Goal: Information Seeking & Learning: Learn about a topic

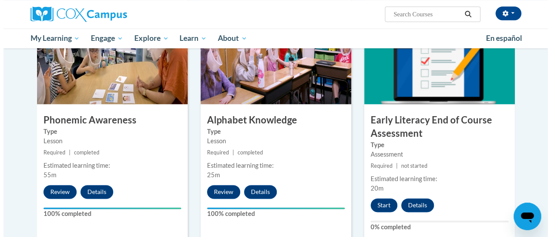
scroll to position [445, 0]
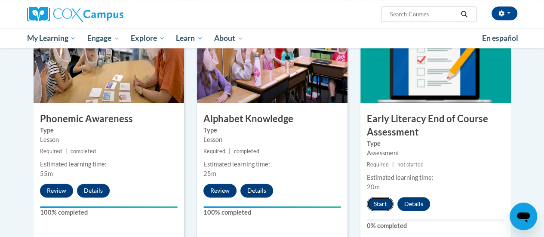
click at [379, 203] on button "Start" at bounding box center [380, 204] width 27 height 14
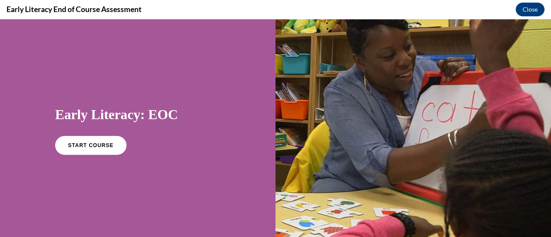
scroll to position [0, 0]
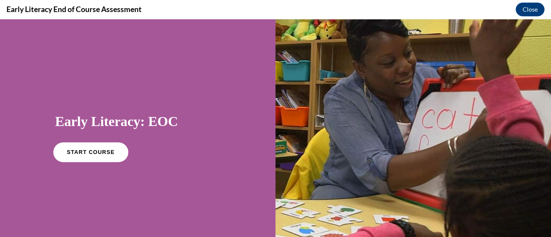
click at [68, 149] on link "START COURSE" at bounding box center [90, 152] width 75 height 20
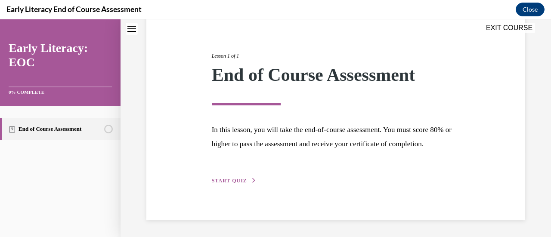
scroll to position [101, 0]
click at [221, 177] on div "Lesson 1 of 1 End of Course Assessment In this lesson, you will take the end-of…" at bounding box center [335, 108] width 261 height 153
click at [224, 182] on span "START QUIZ" at bounding box center [229, 181] width 35 height 6
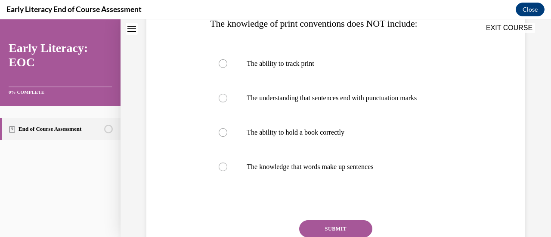
scroll to position [136, 0]
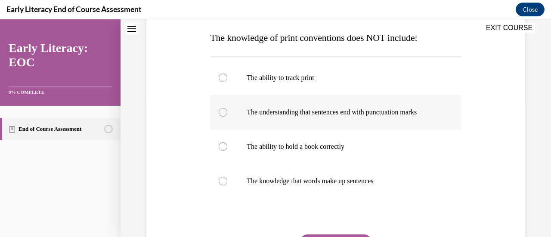
click at [224, 109] on div at bounding box center [223, 112] width 9 height 9
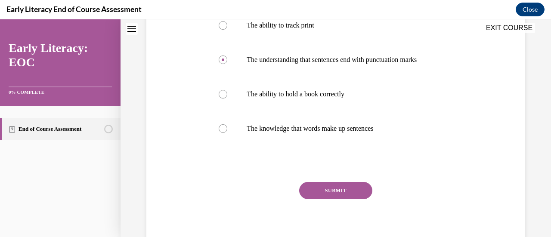
scroll to position [189, 0]
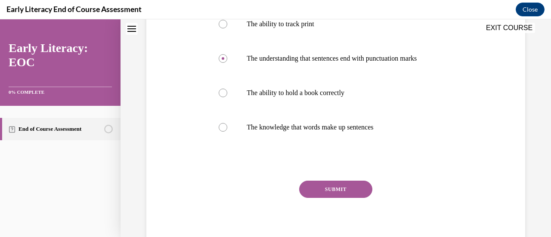
click at [337, 185] on button "SUBMIT" at bounding box center [335, 189] width 73 height 17
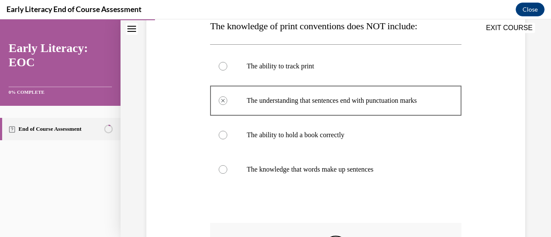
scroll to position [146, 0]
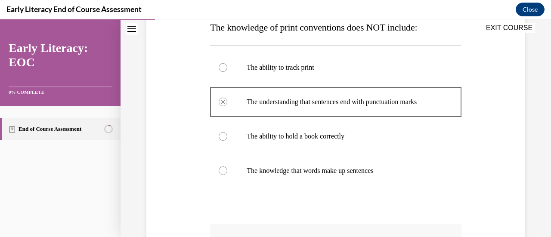
click at [218, 133] on div at bounding box center [335, 136] width 251 height 34
click at [222, 137] on div at bounding box center [223, 136] width 9 height 9
click at [527, 12] on button "Close" at bounding box center [530, 10] width 29 height 14
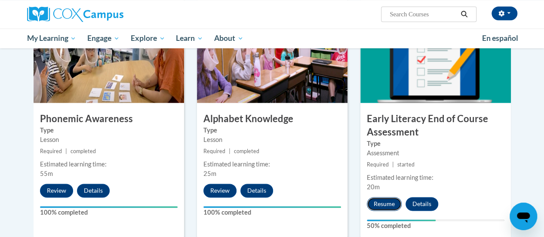
click at [375, 205] on button "Resume" at bounding box center [384, 204] width 35 height 14
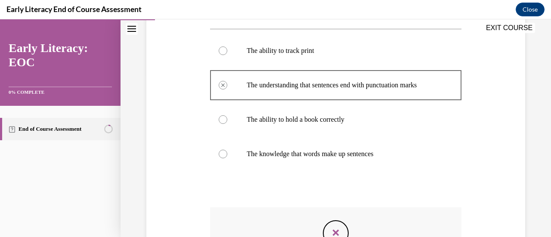
scroll to position [167, 0]
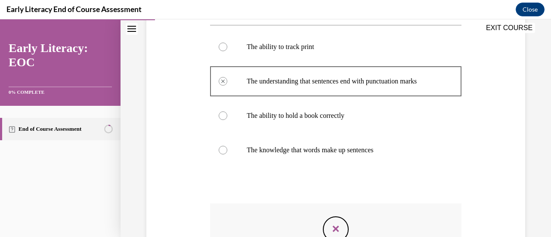
click at [222, 116] on div at bounding box center [223, 115] width 9 height 9
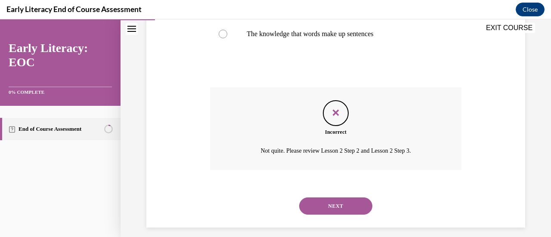
scroll to position [290, 0]
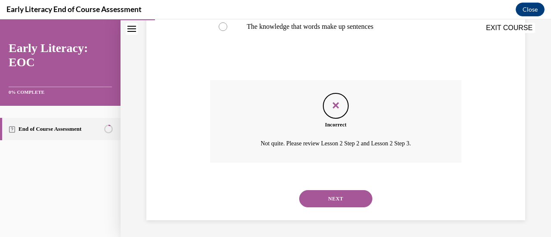
click at [340, 201] on button "NEXT" at bounding box center [335, 198] width 73 height 17
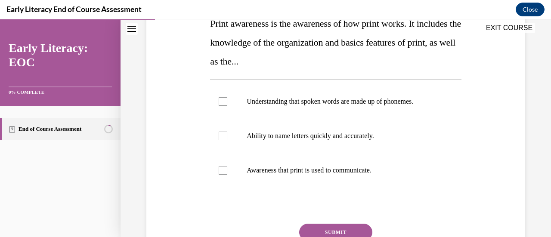
scroll to position [139, 0]
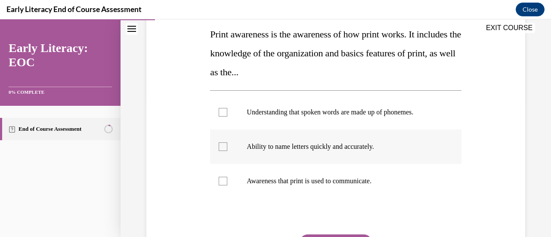
click at [219, 143] on div at bounding box center [223, 146] width 9 height 9
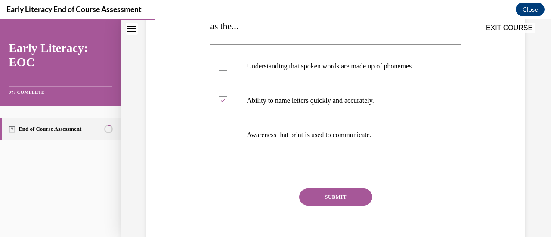
scroll to position [186, 0]
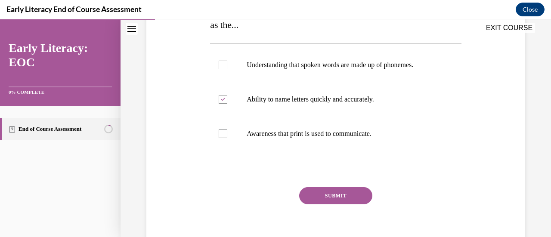
click at [337, 192] on button "SUBMIT" at bounding box center [335, 195] width 73 height 17
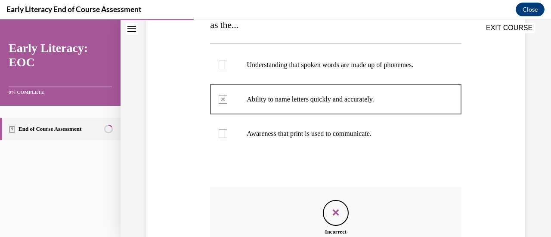
scroll to position [293, 0]
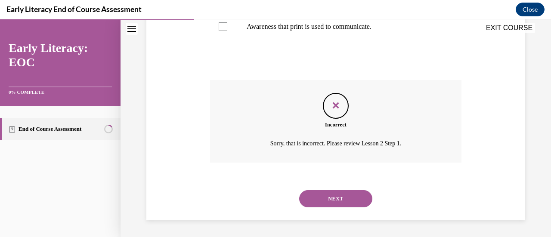
click at [334, 198] on button "NEXT" at bounding box center [335, 198] width 73 height 17
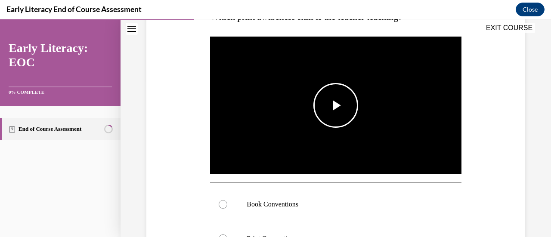
scroll to position [156, 0]
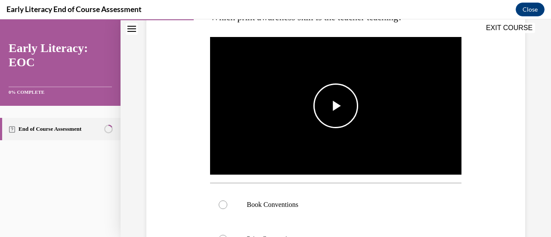
click at [336, 106] on span "Video player" at bounding box center [336, 106] width 0 height 0
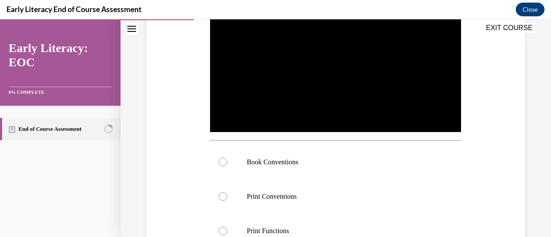
scroll to position [201, 0]
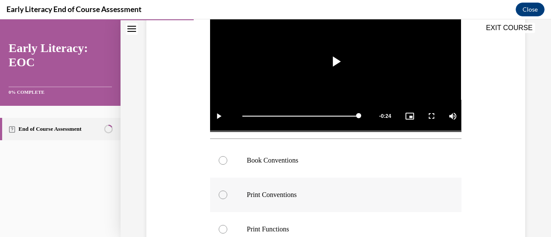
click at [219, 192] on div at bounding box center [223, 195] width 9 height 9
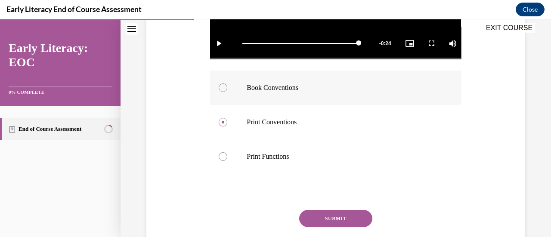
scroll to position [305, 0]
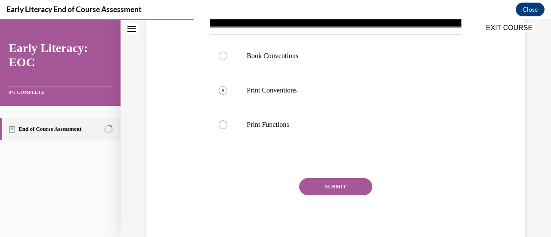
click at [330, 183] on button "SUBMIT" at bounding box center [335, 186] width 73 height 17
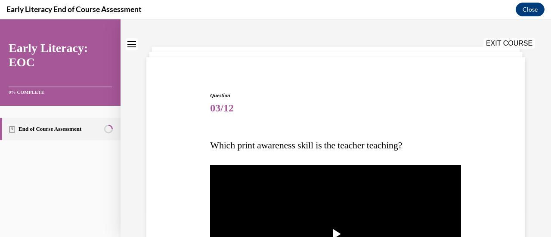
scroll to position [0, 0]
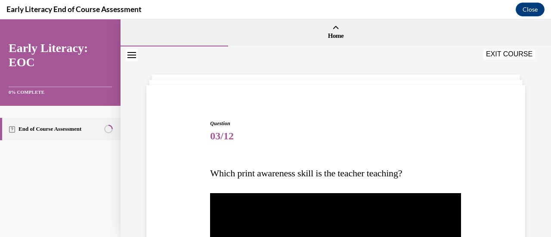
click at [497, 56] on button "EXIT COURSE" at bounding box center [509, 54] width 52 height 10
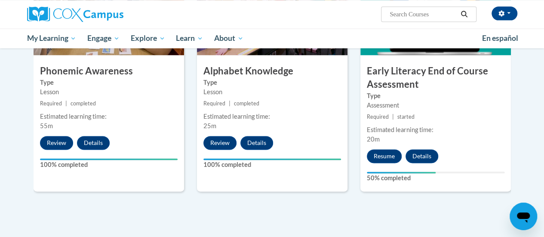
scroll to position [494, 0]
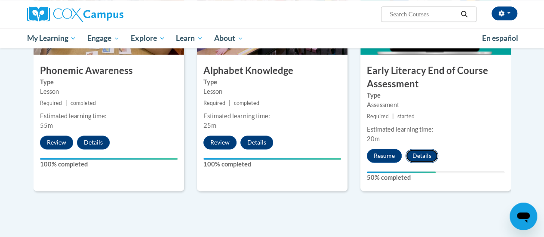
click at [420, 157] on button "Details" at bounding box center [422, 156] width 33 height 14
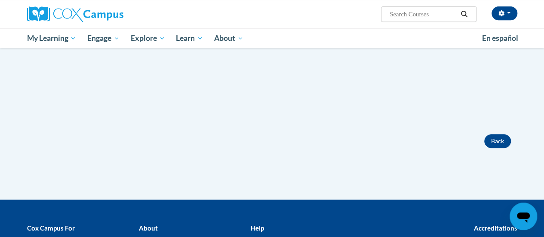
scroll to position [186, 0]
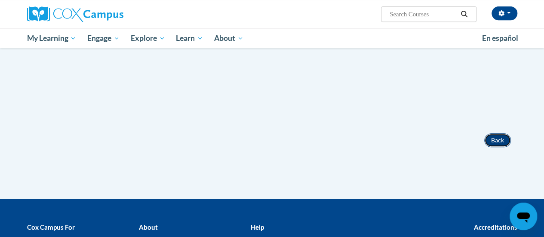
click at [495, 139] on button "Back" at bounding box center [498, 140] width 27 height 14
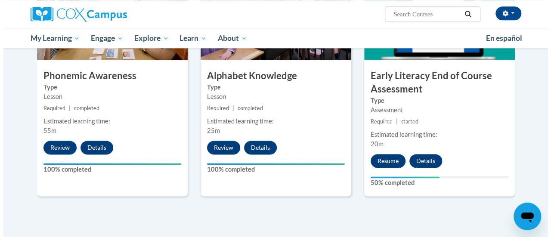
scroll to position [489, 0]
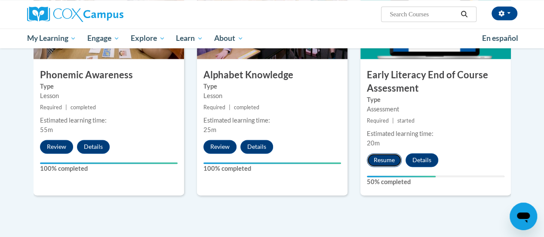
click at [390, 157] on button "Resume" at bounding box center [384, 160] width 35 height 14
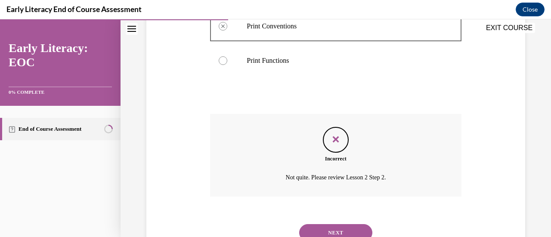
scroll to position [401, 0]
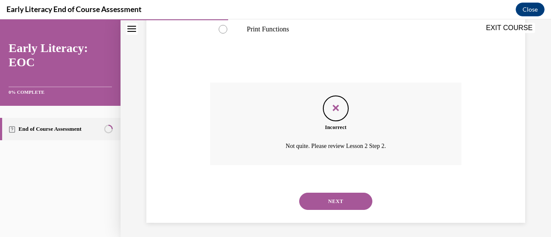
click at [328, 199] on button "NEXT" at bounding box center [335, 201] width 73 height 17
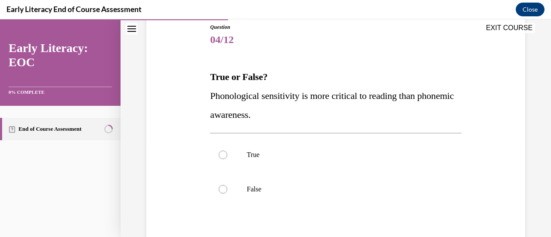
scroll to position [98, 0]
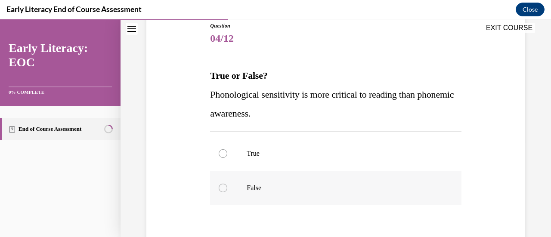
click at [220, 189] on div at bounding box center [223, 188] width 9 height 9
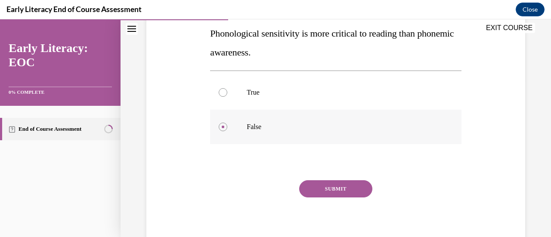
scroll to position [164, 0]
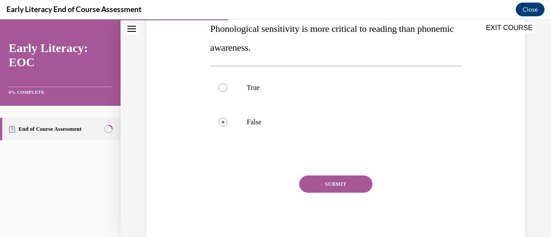
click at [339, 181] on button "SUBMIT" at bounding box center [335, 184] width 73 height 17
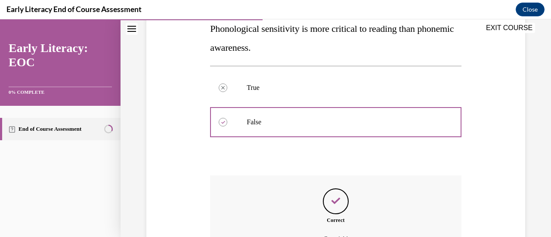
scroll to position [259, 0]
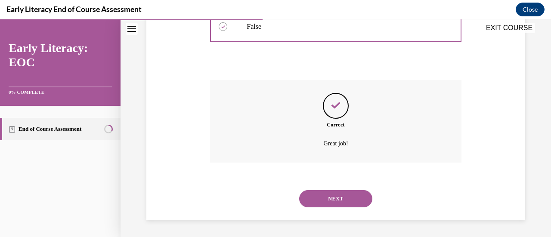
click at [328, 196] on button "NEXT" at bounding box center [335, 198] width 73 height 17
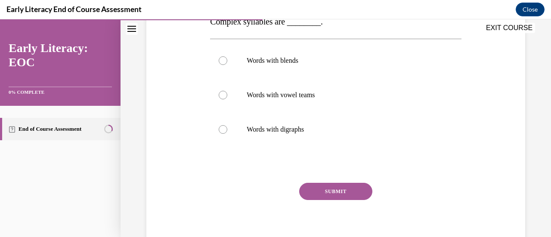
scroll to position [158, 0]
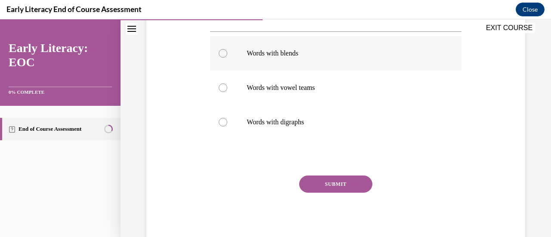
click at [219, 53] on div at bounding box center [223, 53] width 9 height 9
click at [316, 185] on button "SUBMIT" at bounding box center [335, 184] width 73 height 17
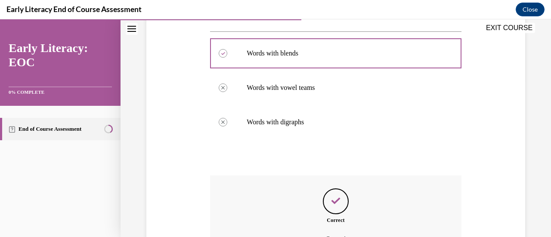
scroll to position [254, 0]
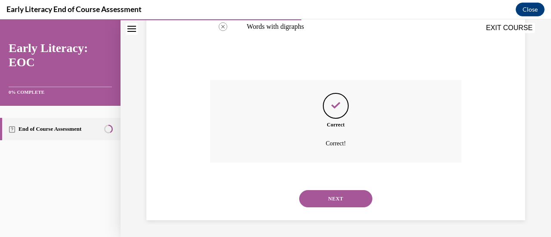
click at [316, 201] on button "NEXT" at bounding box center [335, 198] width 73 height 17
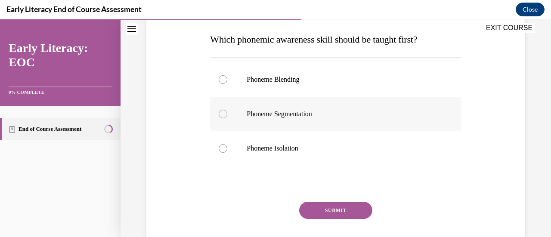
scroll to position [135, 0]
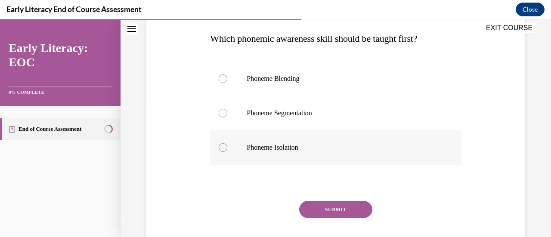
click at [219, 148] on div at bounding box center [223, 147] width 9 height 9
click at [326, 210] on button "SUBMIT" at bounding box center [335, 209] width 73 height 17
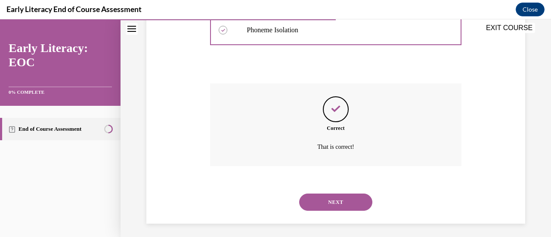
scroll to position [256, 0]
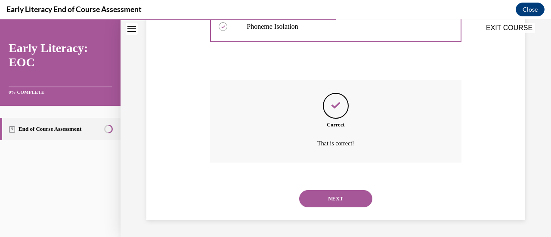
click at [326, 194] on button "NEXT" at bounding box center [335, 198] width 73 height 17
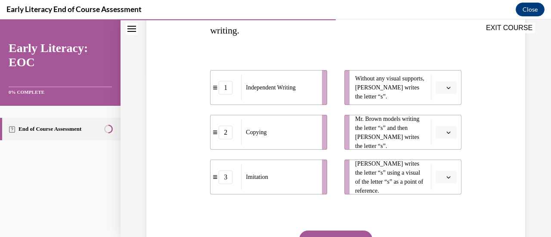
scroll to position [162, 0]
click at [446, 87] on icon "button" at bounding box center [448, 87] width 4 height 4
click at [435, 122] on div "1" at bounding box center [439, 123] width 21 height 17
click at [445, 129] on span "button" at bounding box center [448, 132] width 6 height 6
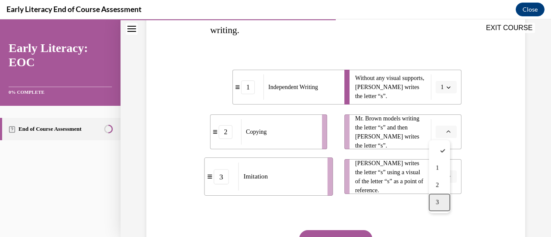
click at [440, 202] on div "3" at bounding box center [439, 202] width 21 height 17
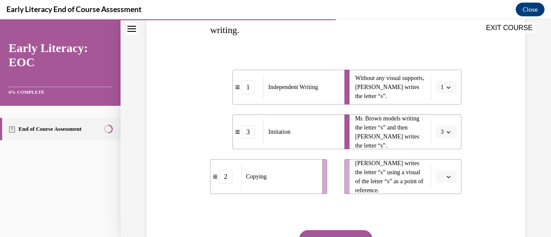
click at [444, 171] on button "button" at bounding box center [446, 176] width 21 height 13
click at [436, 145] on div "2" at bounding box center [439, 140] width 21 height 17
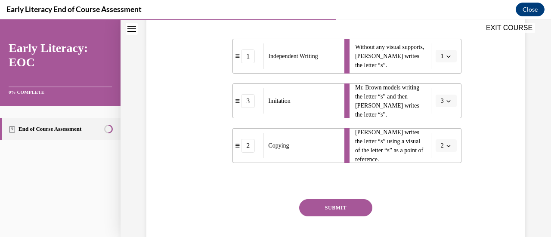
scroll to position [199, 0]
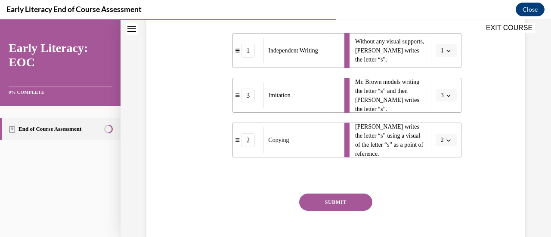
click at [329, 201] on button "SUBMIT" at bounding box center [335, 202] width 73 height 17
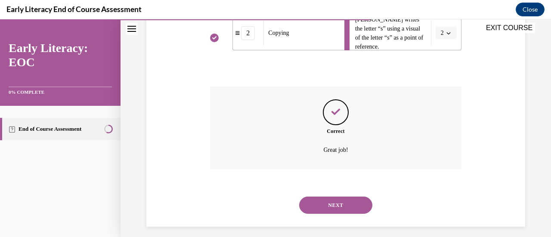
scroll to position [312, 0]
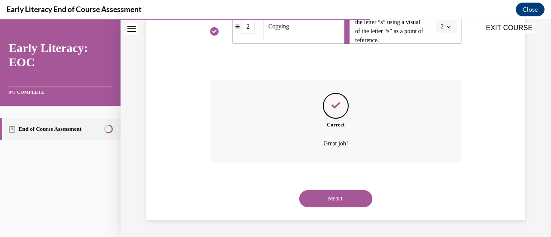
click at [325, 195] on button "NEXT" at bounding box center [335, 198] width 73 height 17
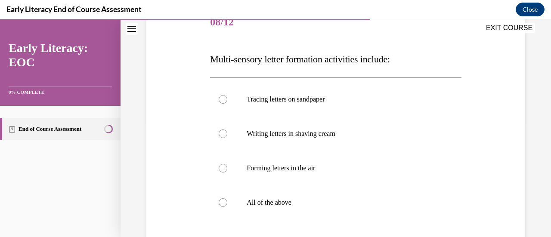
scroll to position [114, 0]
click at [219, 201] on div at bounding box center [223, 202] width 9 height 9
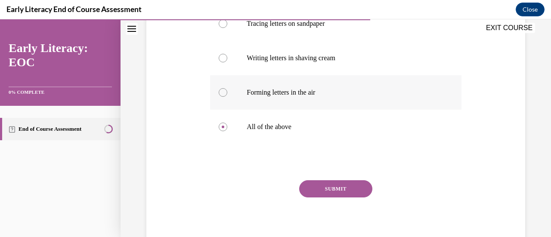
scroll to position [195, 0]
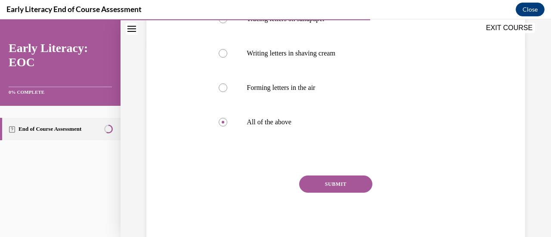
click at [333, 188] on button "SUBMIT" at bounding box center [335, 184] width 73 height 17
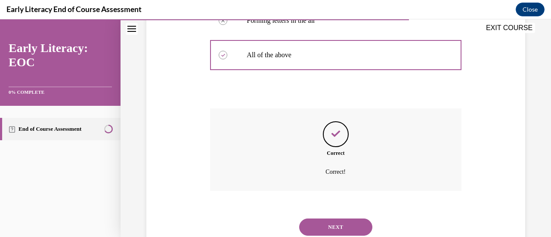
scroll to position [290, 0]
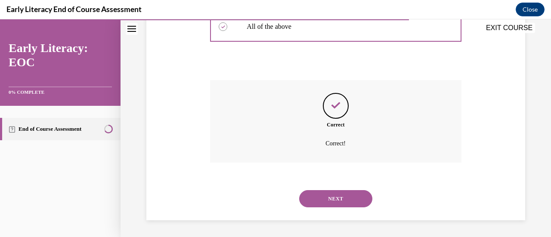
click at [327, 201] on button "NEXT" at bounding box center [335, 198] width 73 height 17
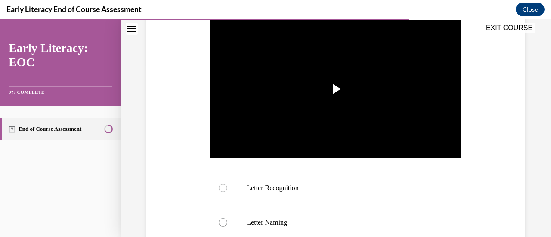
scroll to position [173, 0]
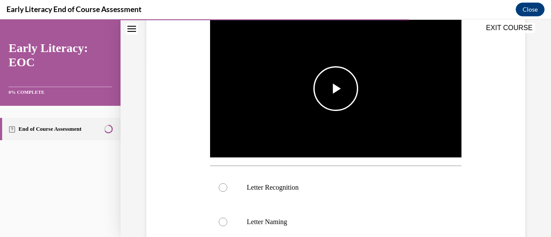
drag, startPoint x: 327, startPoint y: 201, endPoint x: 277, endPoint y: 114, distance: 100.6
click at [277, 114] on img "Video player" at bounding box center [335, 88] width 251 height 141
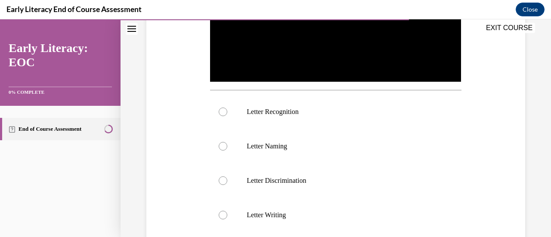
scroll to position [251, 0]
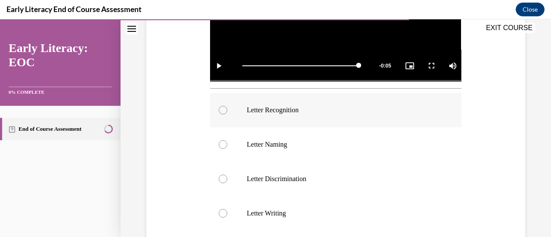
click at [219, 107] on div at bounding box center [223, 110] width 9 height 9
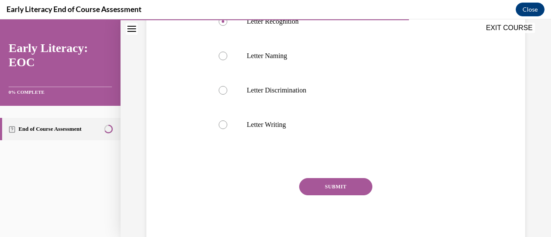
click at [321, 183] on button "SUBMIT" at bounding box center [335, 186] width 73 height 17
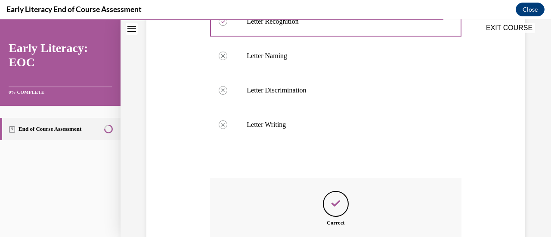
scroll to position [435, 0]
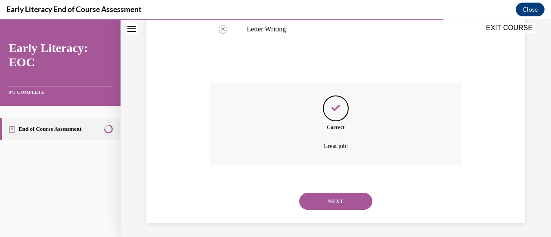
click at [320, 197] on button "NEXT" at bounding box center [335, 201] width 73 height 17
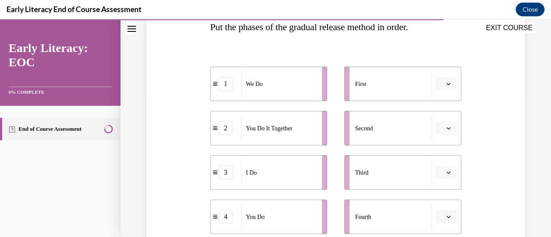
scroll to position [147, 0]
click at [446, 83] on icon "button" at bounding box center [448, 84] width 4 height 2
click at [437, 120] on span "1" at bounding box center [437, 119] width 3 height 7
click at [441, 175] on span "Please select an option" at bounding box center [442, 172] width 3 height 9
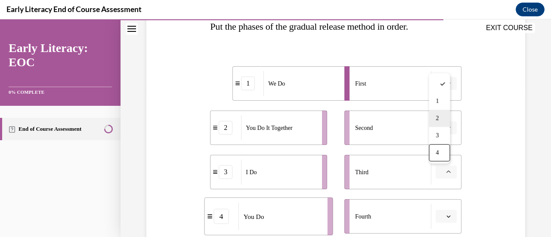
drag, startPoint x: 437, startPoint y: 175, endPoint x: 445, endPoint y: 123, distance: 52.2
click at [445, 123] on div "SKIP TO LESSON EXIT COURSE Early Literacy: EOC 0% COMPLETE End of Course Assess…" at bounding box center [275, 128] width 551 height 218
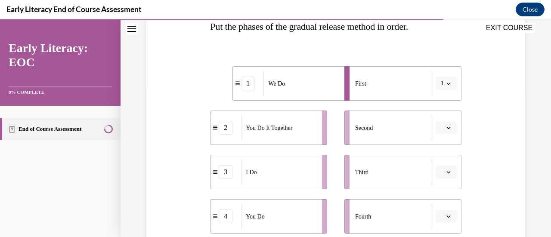
click at [446, 82] on icon "button" at bounding box center [448, 83] width 4 height 4
click at [446, 82] on icon "button" at bounding box center [448, 83] width 4 height 5
click at [446, 82] on icon "button" at bounding box center [448, 83] width 4 height 4
click at [435, 149] on div "3" at bounding box center [437, 153] width 21 height 17
click at [446, 127] on icon "button" at bounding box center [448, 128] width 4 height 4
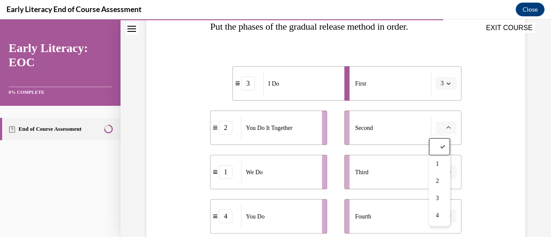
click at [439, 83] on button "3" at bounding box center [446, 83] width 21 height 13
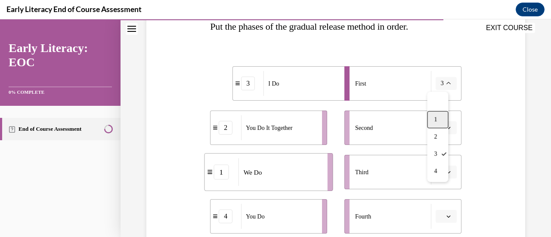
click at [434, 118] on span "1" at bounding box center [435, 119] width 3 height 7
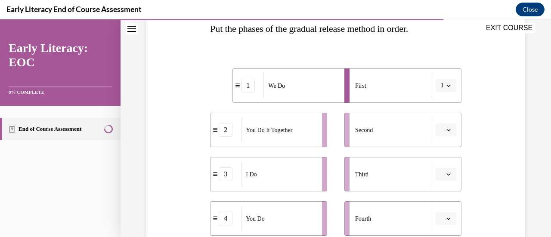
click at [439, 173] on button "button" at bounding box center [446, 174] width 21 height 13
click at [446, 175] on icon "button" at bounding box center [448, 174] width 4 height 5
click at [445, 173] on span "button" at bounding box center [448, 174] width 6 height 6
click at [436, 103] on span "1" at bounding box center [437, 103] width 3 height 7
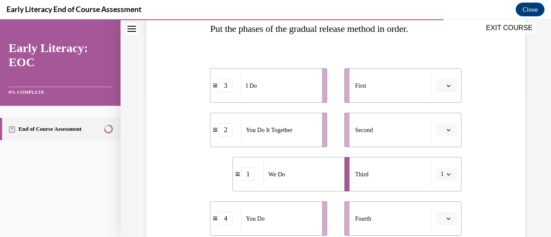
click at [441, 176] on span "1" at bounding box center [442, 174] width 3 height 9
click at [436, 123] on span "2" at bounding box center [435, 120] width 3 height 7
click at [441, 176] on span "2" at bounding box center [442, 174] width 3 height 9
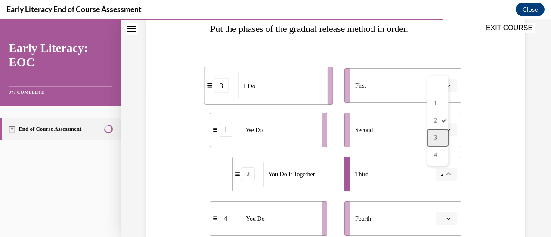
click at [436, 143] on div "3" at bounding box center [437, 138] width 21 height 17
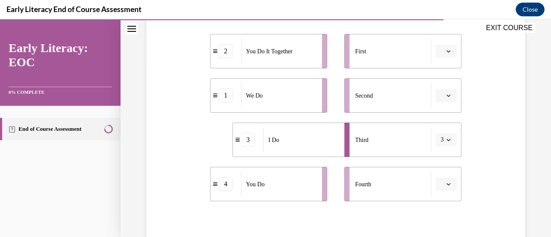
scroll to position [187, 0]
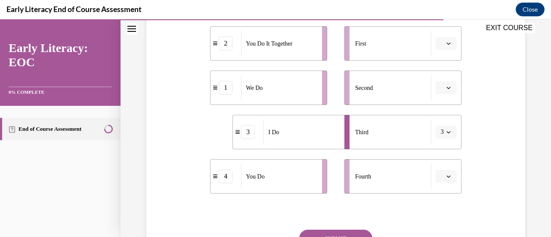
click at [446, 178] on icon "button" at bounding box center [448, 176] width 4 height 4
click at [439, 159] on div "4" at bounding box center [439, 157] width 21 height 17
click at [417, 207] on div at bounding box center [335, 212] width 251 height 10
click at [446, 43] on icon "button" at bounding box center [448, 43] width 4 height 4
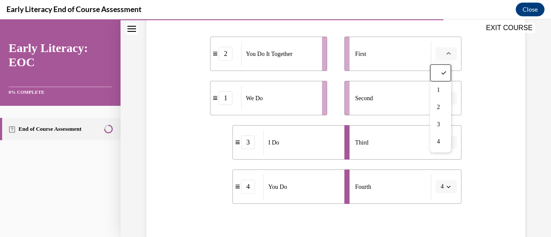
scroll to position [176, 0]
click at [385, 152] on div "Third" at bounding box center [393, 143] width 76 height 25
click at [445, 145] on span "button" at bounding box center [448, 143] width 6 height 6
click at [440, 74] on div "1" at bounding box center [437, 72] width 21 height 17
click at [446, 101] on icon "button" at bounding box center [448, 99] width 4 height 4
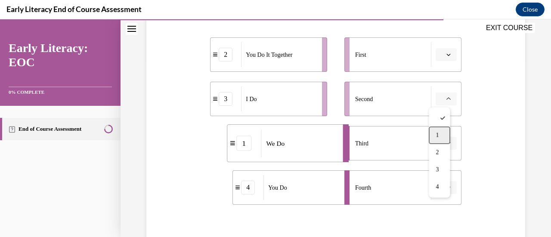
click at [438, 133] on span "1" at bounding box center [437, 135] width 3 height 7
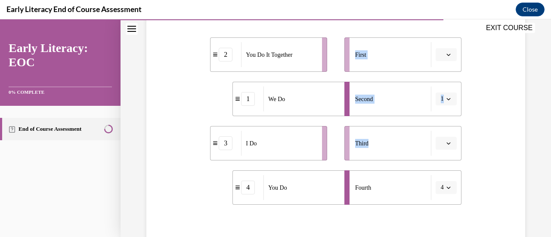
drag, startPoint x: 385, startPoint y: 147, endPoint x: 231, endPoint y: 158, distance: 154.0
click at [231, 158] on div "2 You Do It Together 1 We Do 3 I Do 4 You Do First Second 1 Third Fourth 4" at bounding box center [335, 112] width 251 height 185
click at [378, 149] on div "Third" at bounding box center [393, 143] width 76 height 25
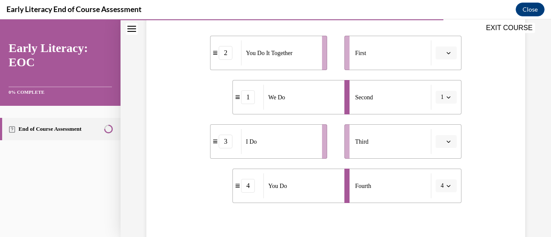
click at [446, 140] on icon "button" at bounding box center [448, 141] width 4 height 4
click at [437, 71] on span "1" at bounding box center [437, 71] width 3 height 7
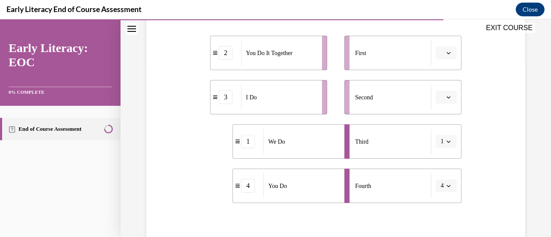
click at [446, 98] on icon "button" at bounding box center [448, 97] width 4 height 4
click at [435, 133] on div "1" at bounding box center [439, 133] width 21 height 17
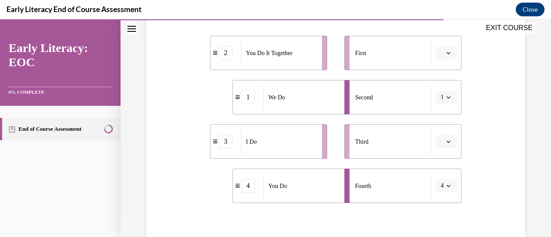
click at [375, 51] on div "First" at bounding box center [393, 52] width 76 height 25
click at [439, 143] on button "button" at bounding box center [446, 141] width 21 height 13
click at [440, 76] on div "1" at bounding box center [439, 70] width 21 height 17
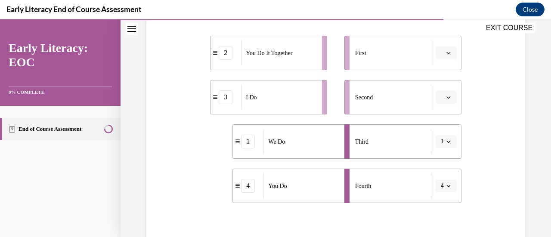
click at [445, 99] on span "button" at bounding box center [448, 97] width 6 height 6
click at [437, 137] on div "1" at bounding box center [439, 133] width 21 height 17
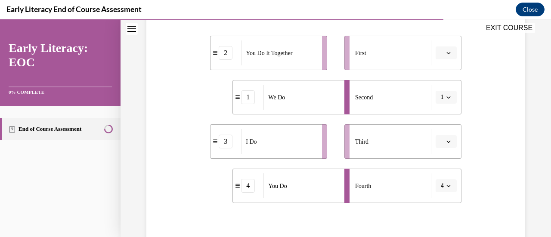
click at [445, 144] on span "button" at bounding box center [448, 142] width 6 height 6
click at [438, 89] on span "2" at bounding box center [437, 88] width 3 height 7
click at [446, 53] on icon "button" at bounding box center [448, 53] width 4 height 4
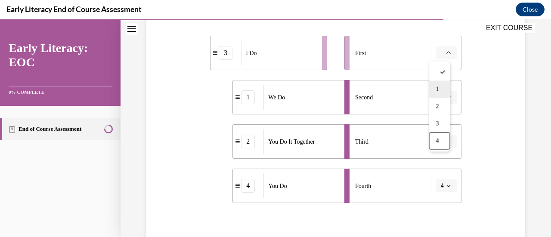
click at [436, 91] on span "1" at bounding box center [437, 89] width 3 height 7
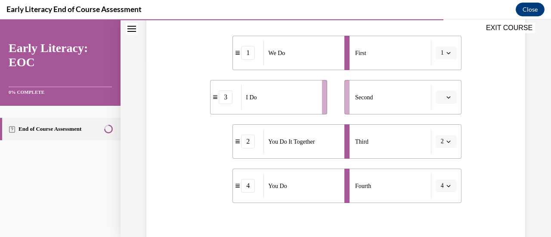
click at [291, 100] on div "I Do" at bounding box center [278, 97] width 75 height 25
click at [219, 98] on div "3" at bounding box center [226, 97] width 14 height 14
click at [446, 52] on icon "button" at bounding box center [448, 53] width 4 height 4
click at [436, 108] on span "2" at bounding box center [435, 106] width 3 height 7
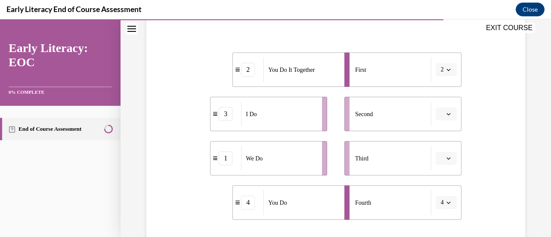
scroll to position [95, 0]
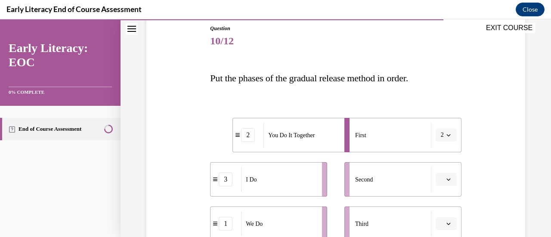
click at [249, 143] on li "2 You Do It Together" at bounding box center [290, 135] width 117 height 34
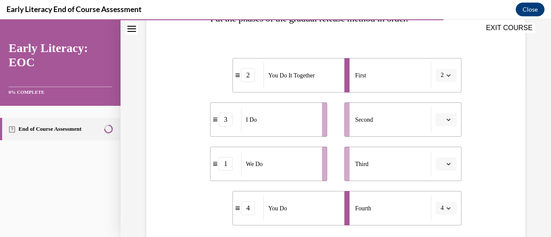
scroll to position [159, 0]
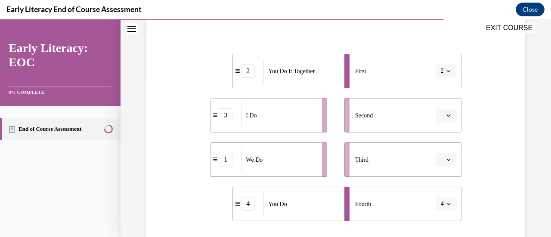
click at [446, 114] on icon "button" at bounding box center [448, 115] width 4 height 4
click at [439, 148] on span "1" at bounding box center [437, 151] width 3 height 7
click at [445, 158] on span "button" at bounding box center [448, 160] width 6 height 6
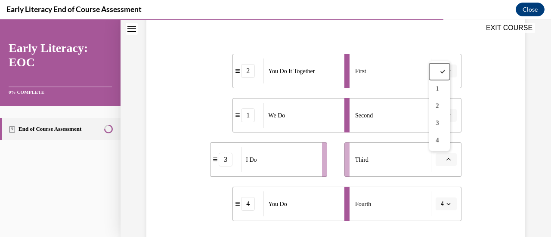
click at [309, 76] on div "You Do It Together" at bounding box center [300, 71] width 75 height 25
click at [440, 74] on button "2" at bounding box center [446, 71] width 21 height 13
click at [441, 161] on div "4" at bounding box center [437, 158] width 21 height 17
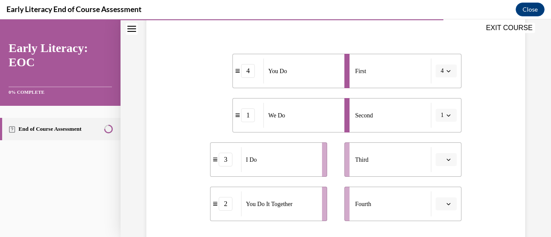
click at [446, 69] on span "button" at bounding box center [448, 71] width 6 height 6
click at [442, 137] on div "3" at bounding box center [437, 141] width 21 height 17
click at [443, 119] on button "1" at bounding box center [446, 115] width 21 height 13
click at [440, 167] on div "2" at bounding box center [437, 168] width 21 height 17
click at [441, 117] on span "2" at bounding box center [442, 115] width 3 height 9
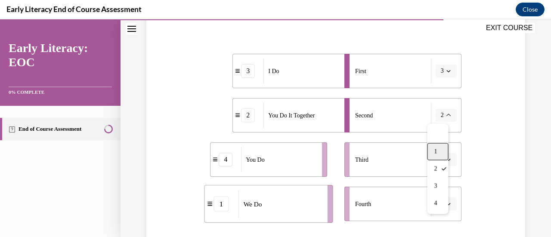
click at [442, 154] on div "1" at bounding box center [437, 151] width 21 height 17
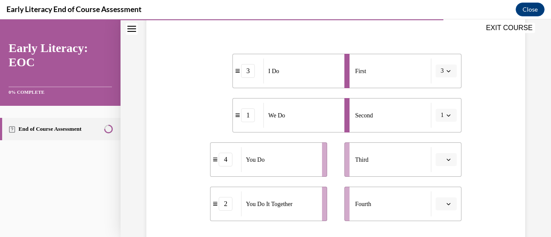
click at [445, 161] on span "button" at bounding box center [448, 160] width 6 height 6
click at [434, 106] on div "2" at bounding box center [439, 106] width 21 height 17
click at [438, 203] on button "button" at bounding box center [446, 204] width 21 height 13
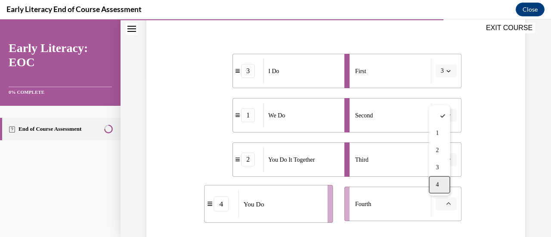
click at [438, 183] on span "4" at bounding box center [437, 185] width 3 height 7
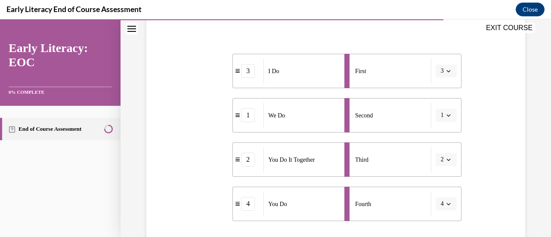
scroll to position [210, 0]
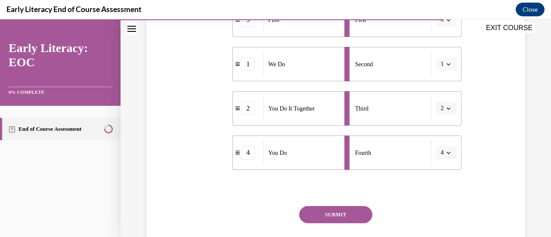
click at [336, 214] on button "SUBMIT" at bounding box center [335, 214] width 73 height 17
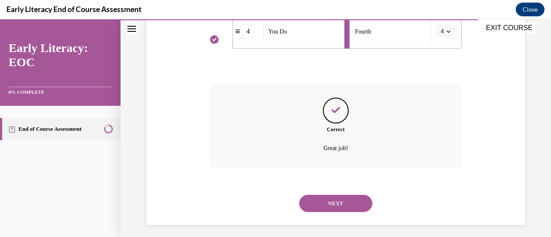
scroll to position [337, 0]
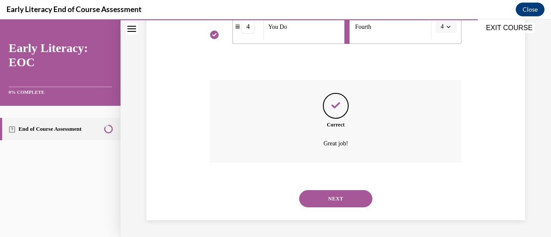
click at [334, 197] on button "NEXT" at bounding box center [335, 198] width 73 height 17
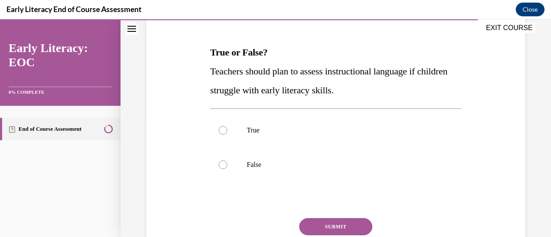
scroll to position [120, 0]
click at [223, 125] on div at bounding box center [335, 131] width 251 height 34
click at [315, 227] on button "SUBMIT" at bounding box center [335, 227] width 73 height 17
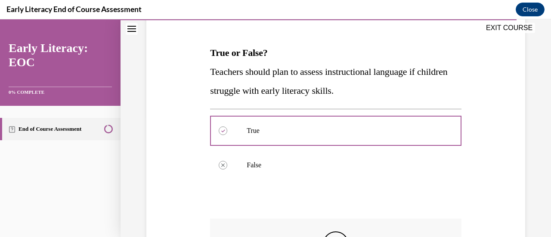
scroll to position [259, 0]
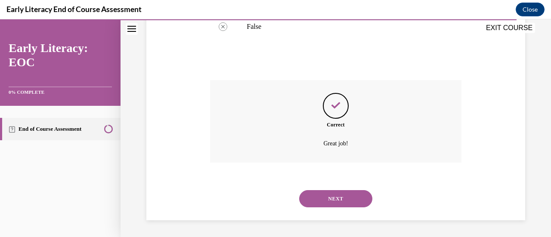
click at [326, 195] on button "NEXT" at bounding box center [335, 198] width 73 height 17
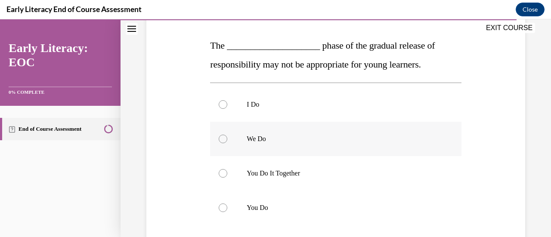
scroll to position [128, 0]
click at [224, 205] on div at bounding box center [223, 207] width 9 height 9
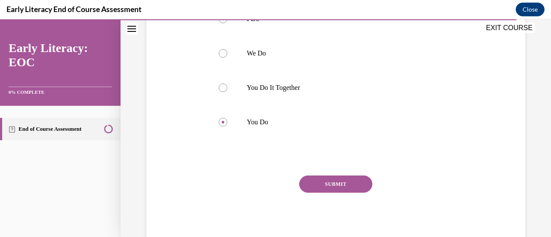
click at [315, 185] on button "SUBMIT" at bounding box center [335, 184] width 73 height 17
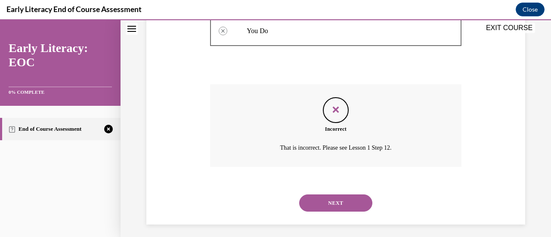
scroll to position [309, 0]
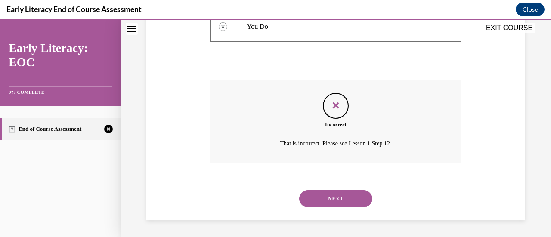
click at [331, 196] on button "NEXT" at bounding box center [335, 198] width 73 height 17
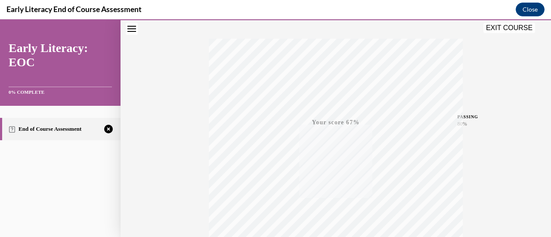
scroll to position [223, 0]
click at [327, 181] on icon "button" at bounding box center [336, 184] width 31 height 9
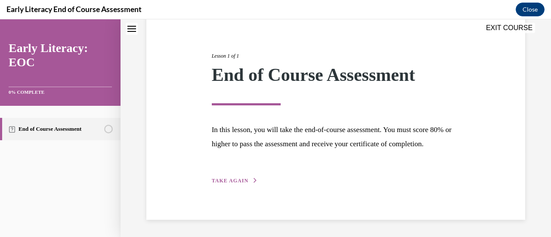
click at [231, 182] on span "TAKE AGAIN" at bounding box center [230, 181] width 37 height 6
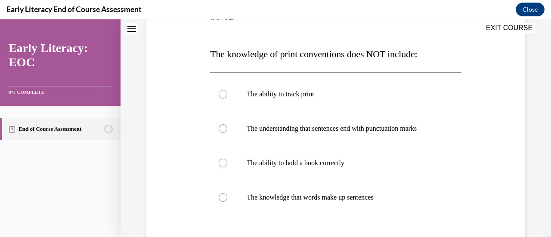
scroll to position [120, 0]
click at [219, 160] on div at bounding box center [223, 162] width 9 height 9
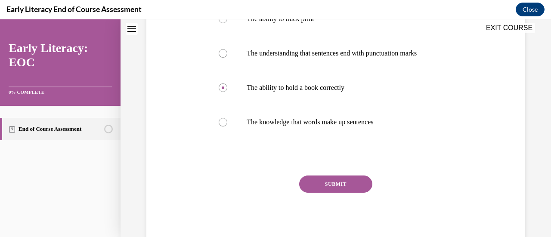
click at [346, 187] on button "SUBMIT" at bounding box center [335, 184] width 73 height 17
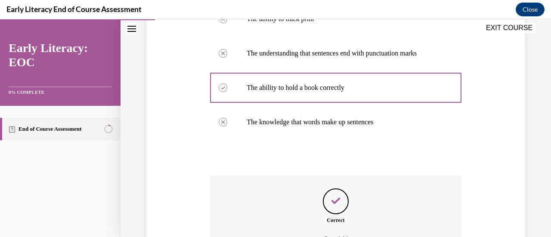
scroll to position [290, 0]
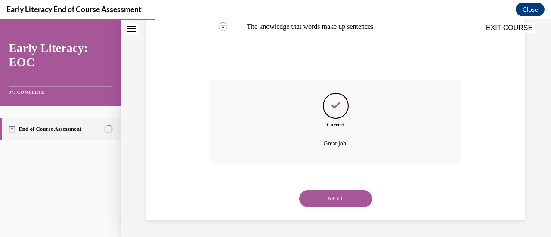
click at [340, 195] on button "NEXT" at bounding box center [335, 198] width 73 height 17
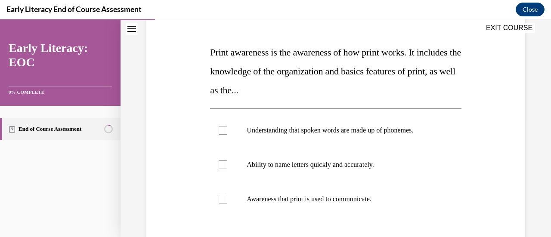
scroll to position [132, 0]
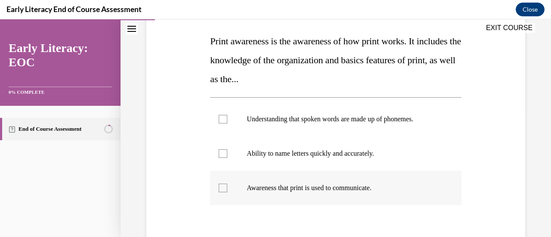
click at [225, 187] on div at bounding box center [223, 188] width 9 height 9
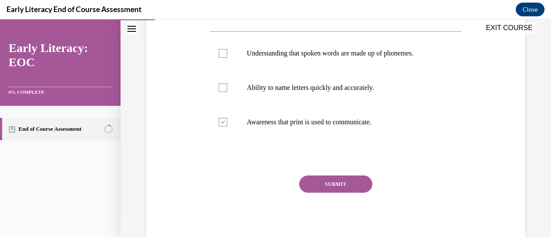
click at [310, 185] on button "SUBMIT" at bounding box center [335, 184] width 73 height 17
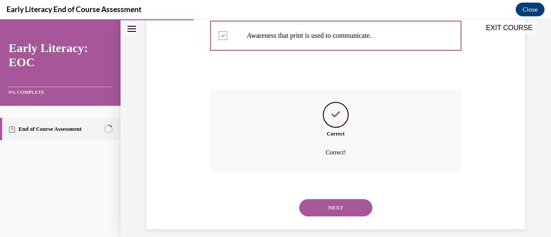
scroll to position [293, 0]
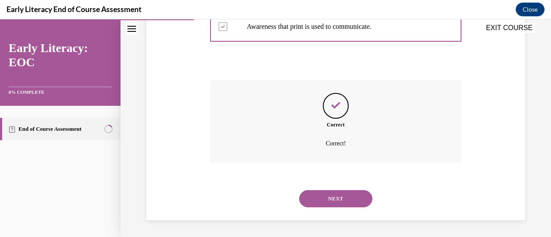
click at [320, 198] on button "NEXT" at bounding box center [335, 198] width 73 height 17
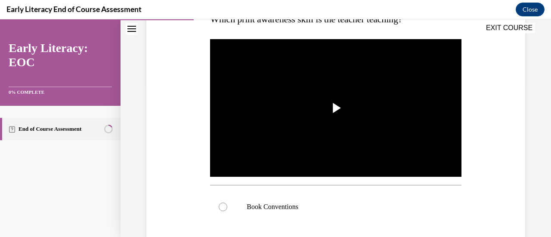
scroll to position [154, 0]
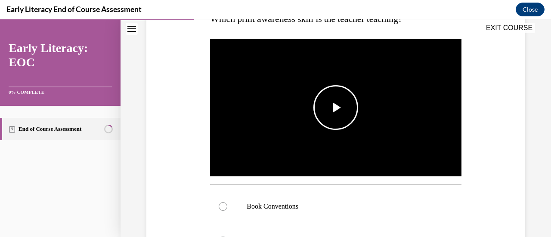
click at [336, 108] on span "Video player" at bounding box center [336, 108] width 0 height 0
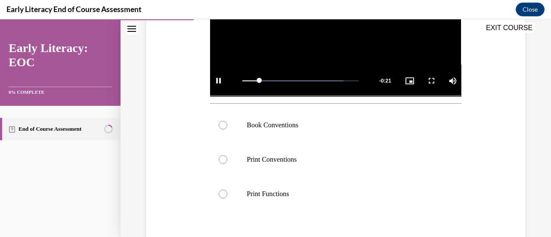
scroll to position [236, 0]
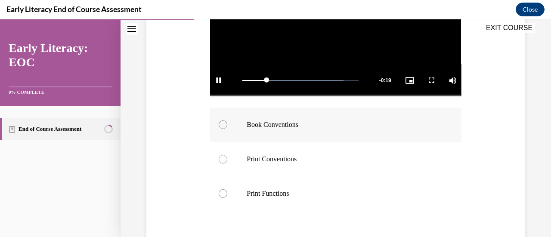
click at [220, 120] on div at bounding box center [223, 124] width 9 height 9
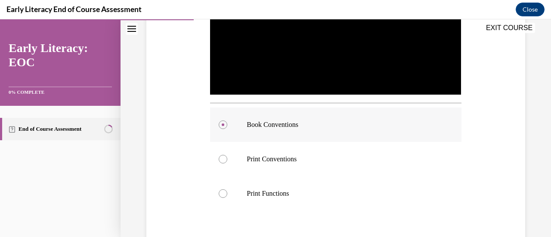
scroll to position [305, 0]
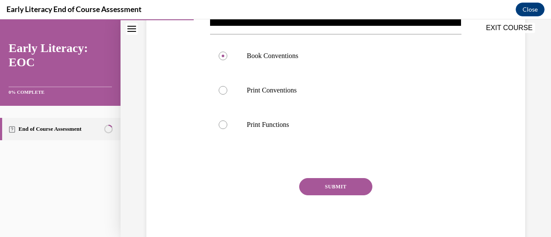
click at [320, 182] on button "SUBMIT" at bounding box center [335, 186] width 73 height 17
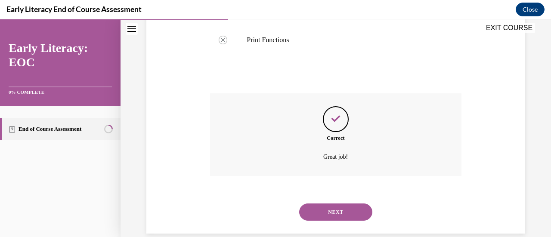
scroll to position [401, 0]
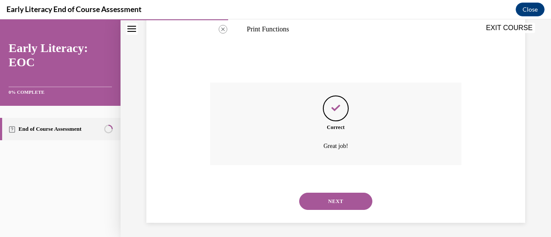
click at [323, 202] on button "NEXT" at bounding box center [335, 201] width 73 height 17
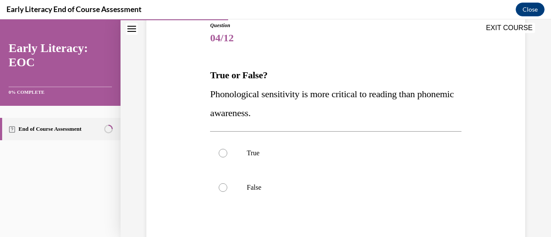
scroll to position [109, 0]
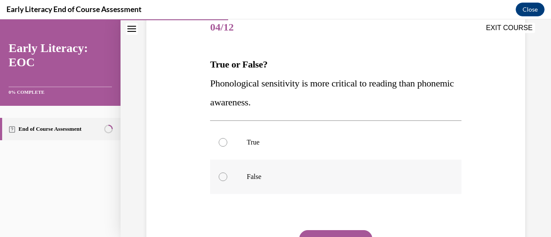
click at [221, 176] on div at bounding box center [223, 177] width 9 height 9
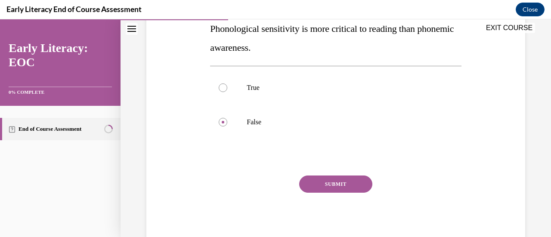
click at [328, 183] on button "SUBMIT" at bounding box center [335, 184] width 73 height 17
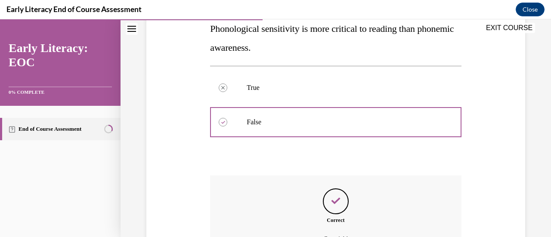
scroll to position [259, 0]
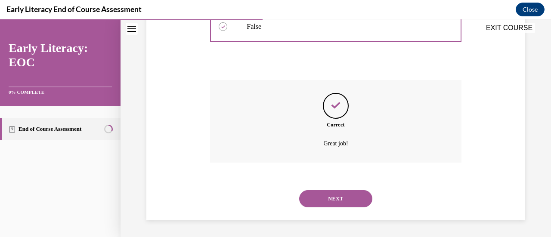
click at [329, 195] on button "NEXT" at bounding box center [335, 198] width 73 height 17
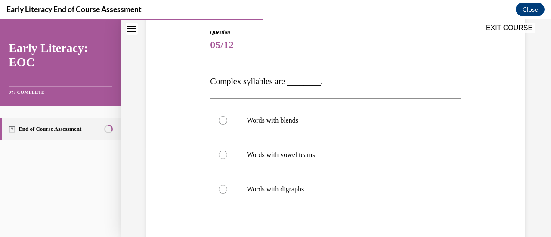
scroll to position [92, 0]
click at [218, 117] on div at bounding box center [335, 120] width 251 height 34
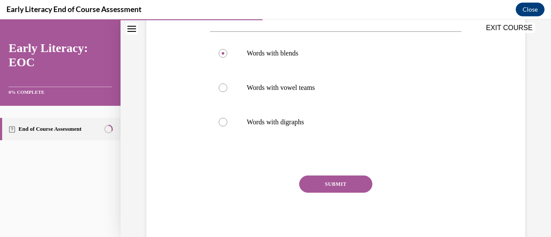
click at [332, 184] on button "SUBMIT" at bounding box center [335, 184] width 73 height 17
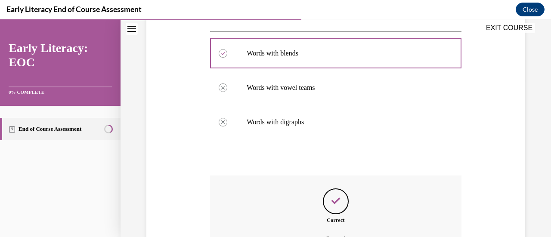
scroll to position [254, 0]
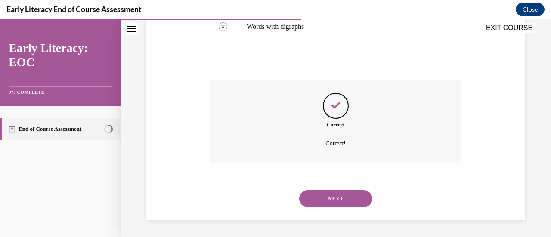
click at [330, 197] on button "NEXT" at bounding box center [335, 198] width 73 height 17
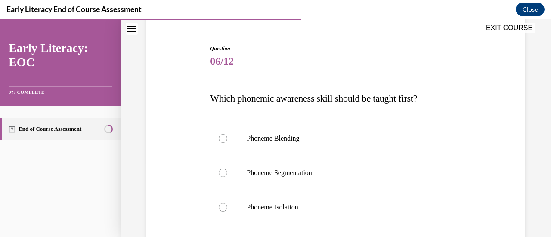
scroll to position [77, 0]
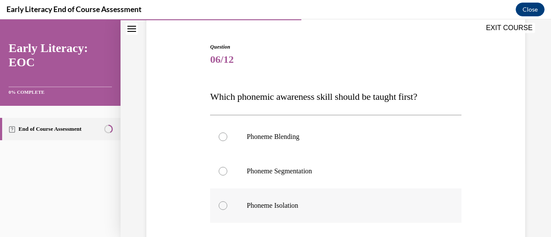
click at [219, 200] on div at bounding box center [335, 205] width 251 height 34
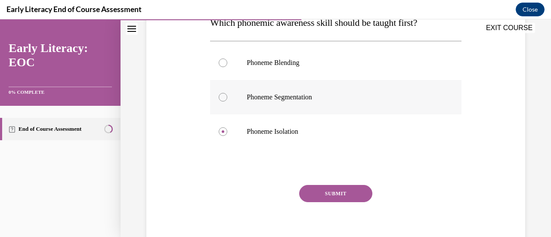
scroll to position [160, 0]
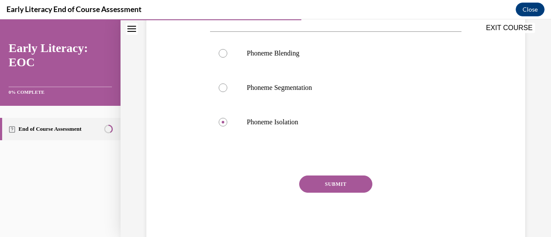
click at [327, 181] on button "SUBMIT" at bounding box center [335, 184] width 73 height 17
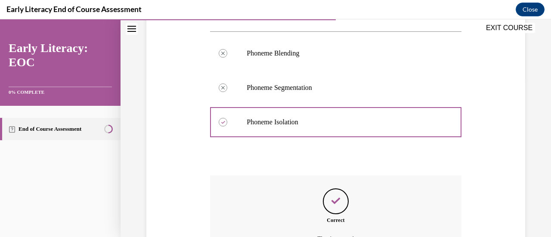
scroll to position [256, 0]
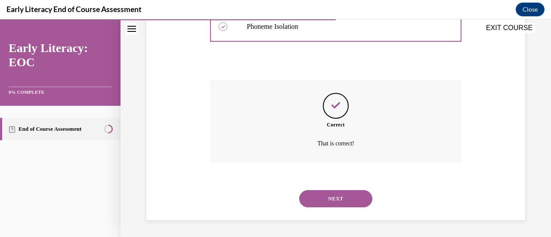
click at [326, 197] on button "NEXT" at bounding box center [335, 198] width 73 height 17
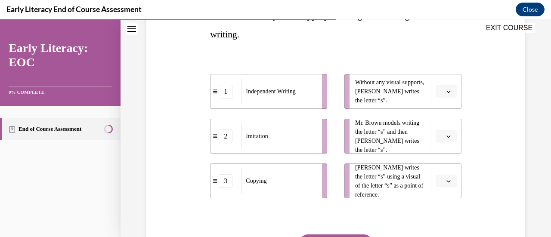
scroll to position [162, 0]
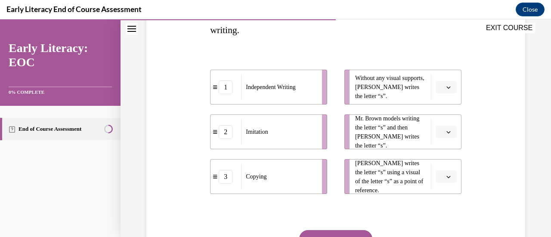
click at [446, 87] on icon "button" at bounding box center [448, 87] width 4 height 4
click at [440, 118] on div "1" at bounding box center [439, 123] width 21 height 17
click at [445, 135] on span "button" at bounding box center [448, 132] width 6 height 6
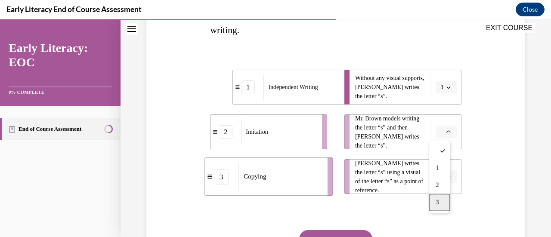
click at [440, 198] on div "3" at bounding box center [439, 202] width 21 height 17
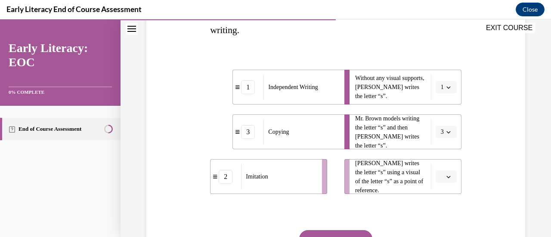
click at [446, 177] on icon "button" at bounding box center [448, 177] width 4 height 4
click at [435, 144] on div "2" at bounding box center [439, 140] width 21 height 17
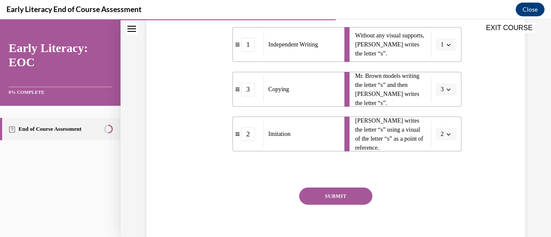
scroll to position [217, 0]
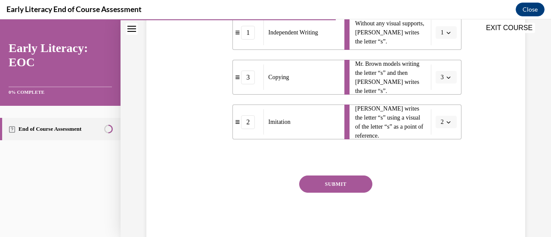
click at [342, 185] on button "SUBMIT" at bounding box center [335, 184] width 73 height 17
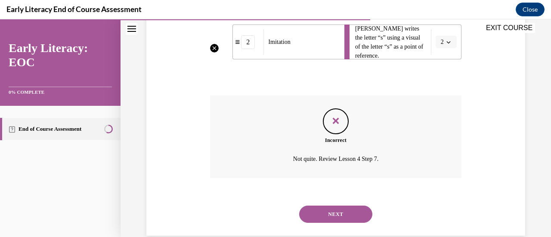
scroll to position [297, 0]
click at [337, 209] on button "NEXT" at bounding box center [335, 214] width 73 height 17
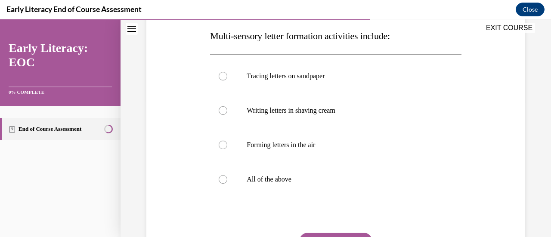
scroll to position [142, 0]
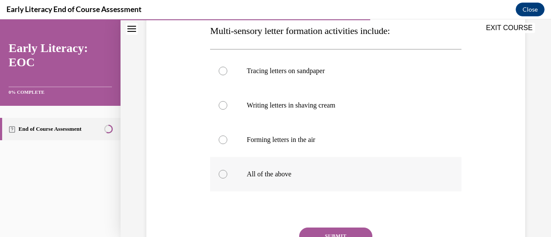
click at [223, 175] on div at bounding box center [223, 174] width 9 height 9
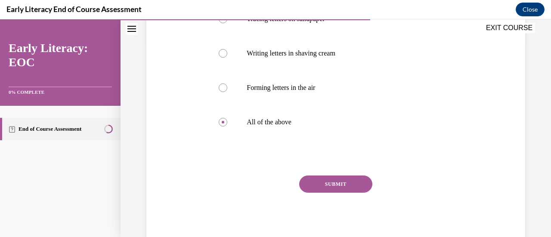
click at [315, 187] on button "SUBMIT" at bounding box center [335, 184] width 73 height 17
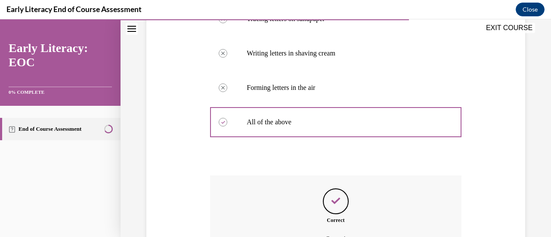
scroll to position [290, 0]
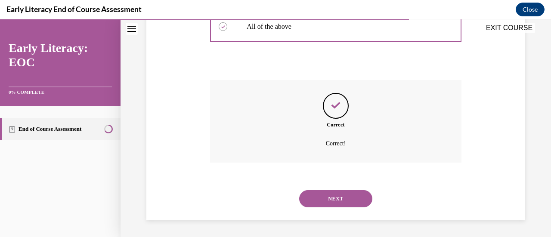
click at [324, 195] on button "NEXT" at bounding box center [335, 198] width 73 height 17
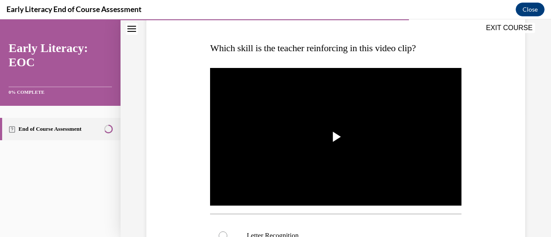
scroll to position [130, 0]
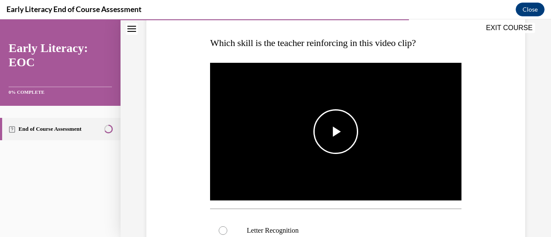
click at [336, 132] on span "Video player" at bounding box center [336, 132] width 0 height 0
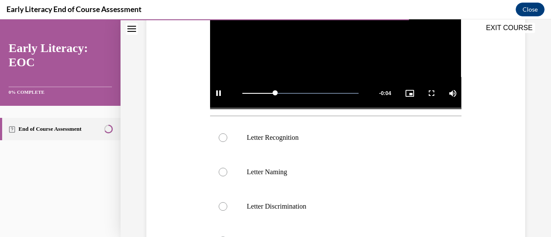
scroll to position [247, 0]
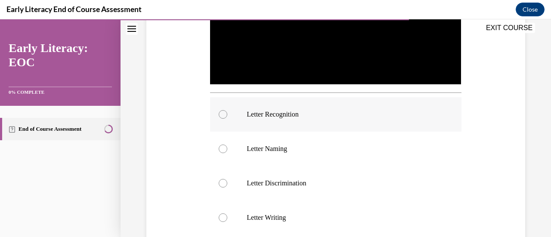
click at [221, 111] on div at bounding box center [223, 114] width 9 height 9
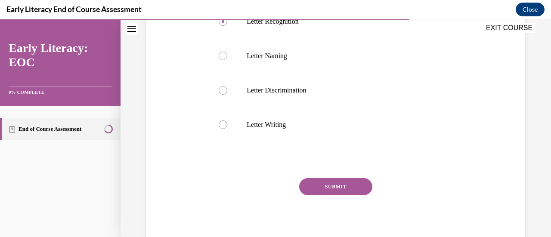
click at [332, 185] on button "SUBMIT" at bounding box center [335, 186] width 73 height 17
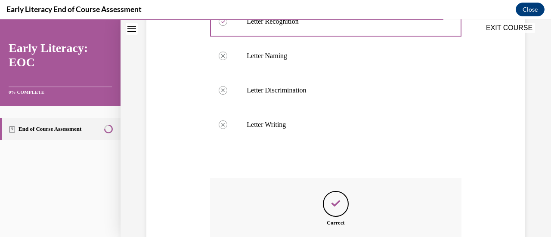
scroll to position [435, 0]
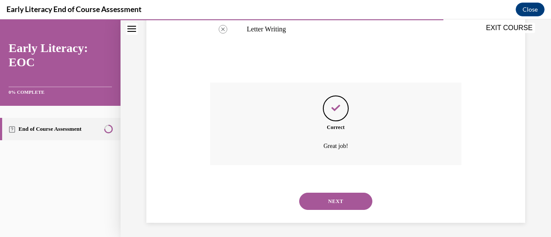
click at [328, 197] on button "NEXT" at bounding box center [335, 201] width 73 height 17
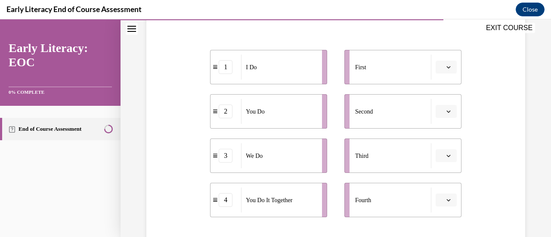
scroll to position [165, 0]
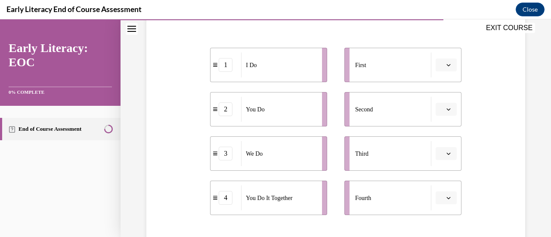
click at [446, 63] on button "button" at bounding box center [446, 65] width 21 height 13
click at [444, 102] on div "1" at bounding box center [439, 101] width 21 height 17
click at [439, 110] on button "button" at bounding box center [446, 109] width 21 height 13
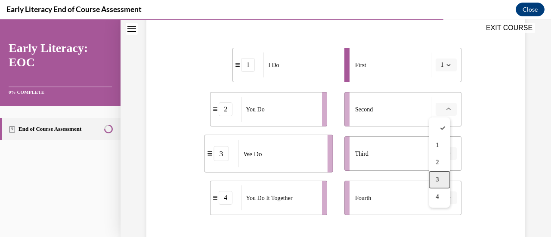
click at [442, 175] on div "3" at bounding box center [439, 179] width 21 height 17
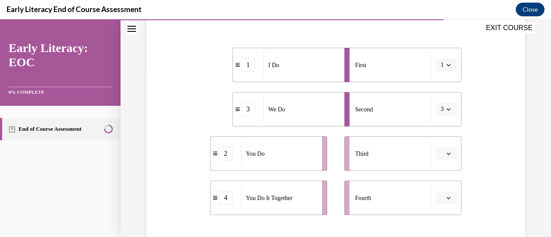
click at [446, 152] on icon "button" at bounding box center [448, 153] width 4 height 4
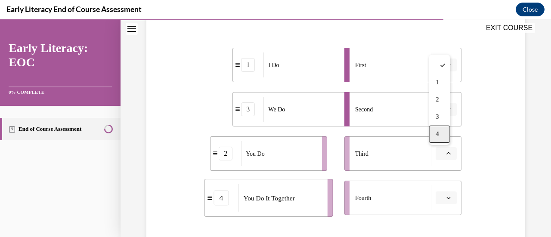
click at [440, 133] on div "4" at bounding box center [439, 134] width 21 height 17
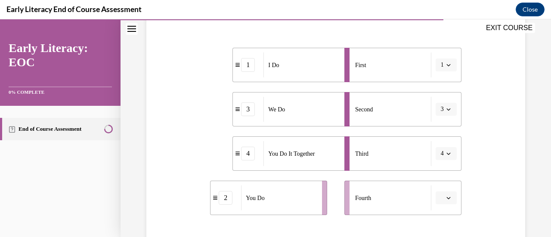
click at [446, 198] on icon "button" at bounding box center [448, 198] width 4 height 4
click at [438, 145] on span "2" at bounding box center [437, 144] width 3 height 7
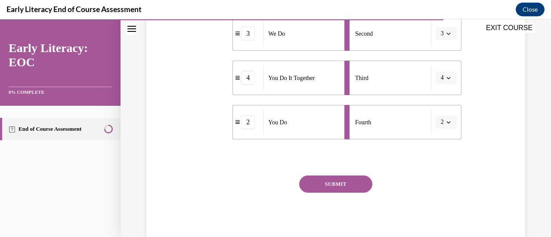
click at [339, 186] on button "SUBMIT" at bounding box center [335, 184] width 73 height 17
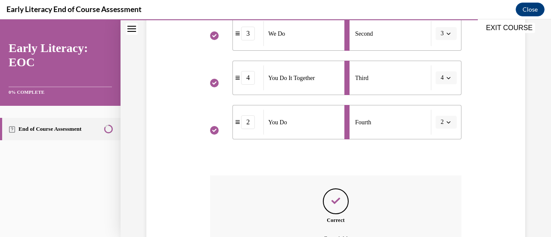
scroll to position [337, 0]
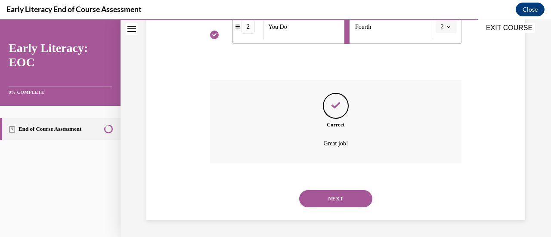
click at [334, 202] on button "NEXT" at bounding box center [335, 198] width 73 height 17
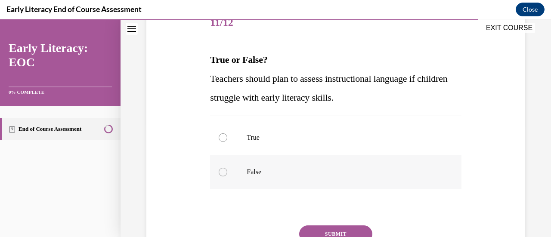
scroll to position [114, 0]
click at [218, 133] on div at bounding box center [335, 137] width 251 height 34
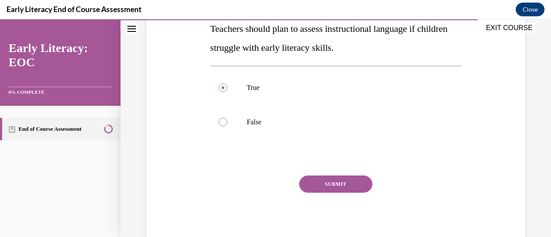
click at [314, 184] on button "SUBMIT" at bounding box center [335, 184] width 73 height 17
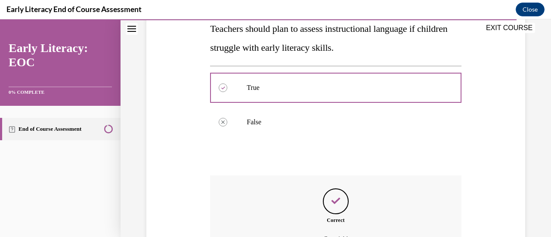
scroll to position [259, 0]
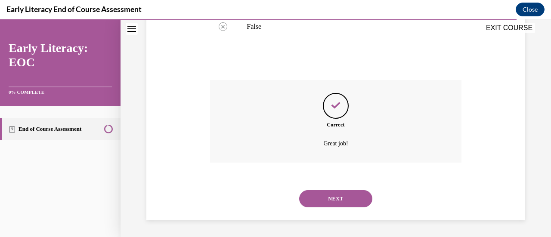
click at [315, 198] on button "NEXT" at bounding box center [335, 198] width 73 height 17
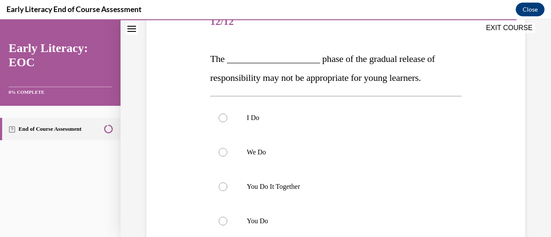
scroll to position [115, 0]
click at [225, 185] on div at bounding box center [223, 186] width 9 height 9
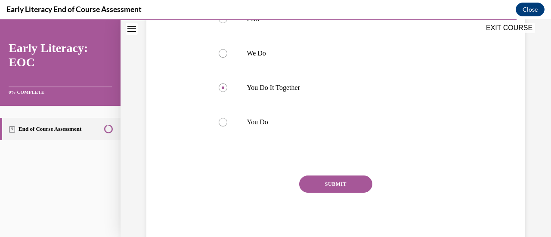
click at [355, 186] on button "SUBMIT" at bounding box center [335, 184] width 73 height 17
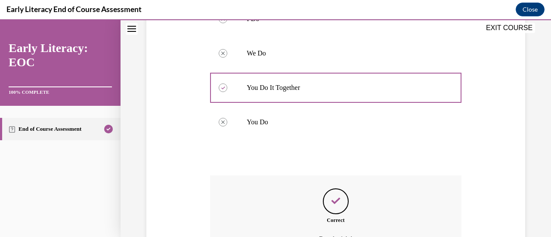
scroll to position [309, 0]
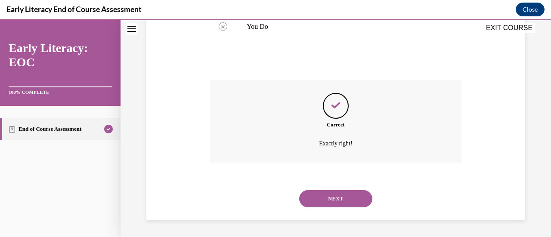
click at [345, 195] on button "NEXT" at bounding box center [335, 198] width 73 height 17
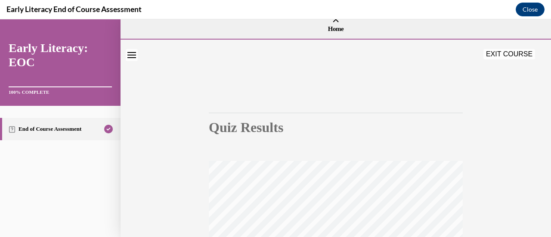
scroll to position [0, 0]
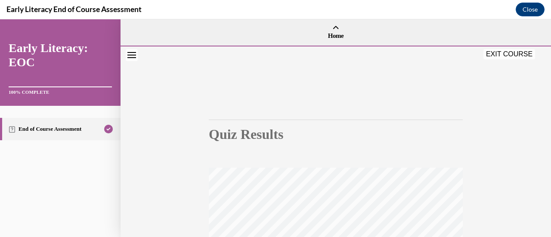
click at [506, 56] on button "EXIT COURSE" at bounding box center [509, 54] width 52 height 10
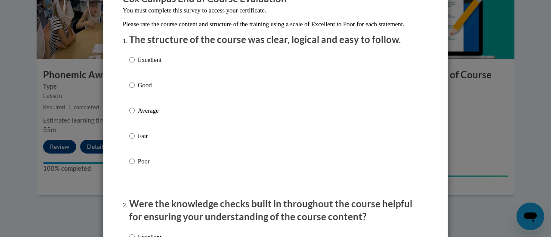
scroll to position [90, 0]
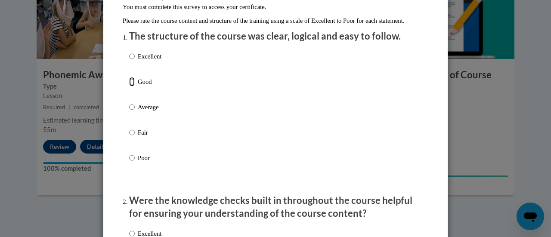
click at [129, 86] on input "Good" at bounding box center [132, 81] width 6 height 9
radio input "true"
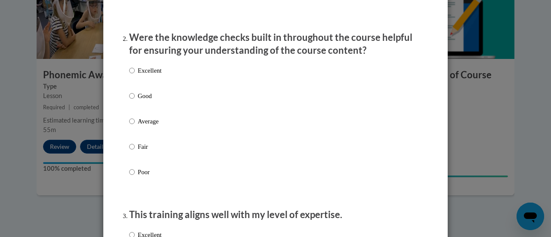
scroll to position [255, 0]
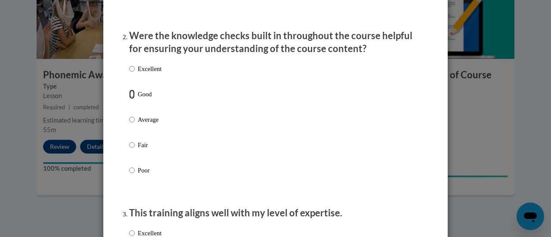
click at [129, 99] on input "Good" at bounding box center [132, 94] width 6 height 9
radio input "true"
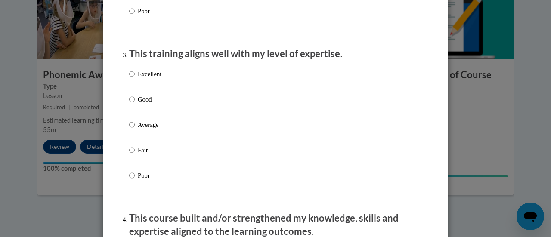
scroll to position [415, 0]
click at [129, 104] on input "Good" at bounding box center [132, 98] width 6 height 9
radio input "true"
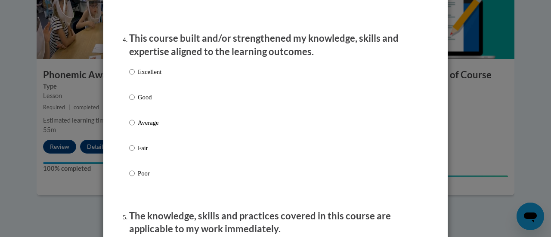
scroll to position [595, 0]
click at [129, 102] on input "Good" at bounding box center [132, 96] width 6 height 9
radio input "true"
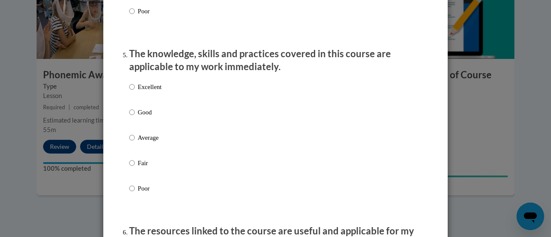
scroll to position [758, 0]
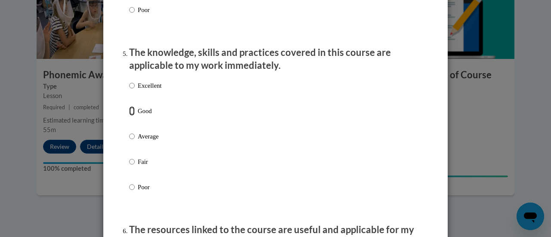
click at [129, 116] on input "Good" at bounding box center [132, 110] width 6 height 9
radio input "true"
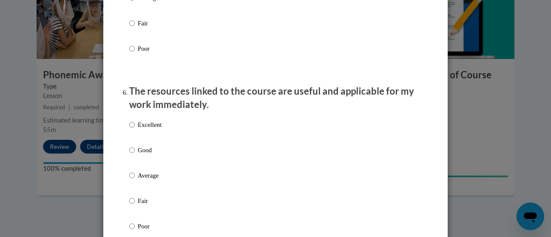
scroll to position [899, 0]
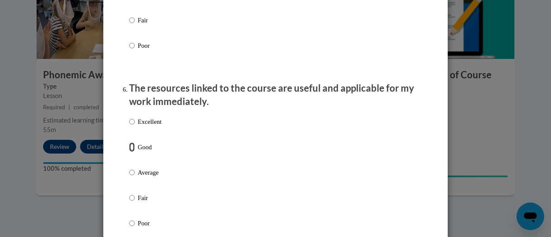
click at [129, 152] on input "Good" at bounding box center [132, 146] width 6 height 9
radio input "true"
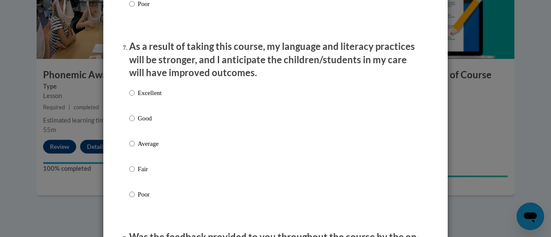
scroll to position [1122, 0]
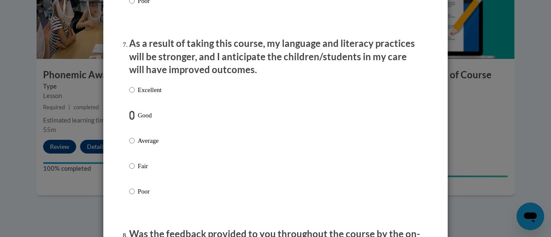
click at [129, 120] on input "Good" at bounding box center [132, 115] width 6 height 9
radio input "true"
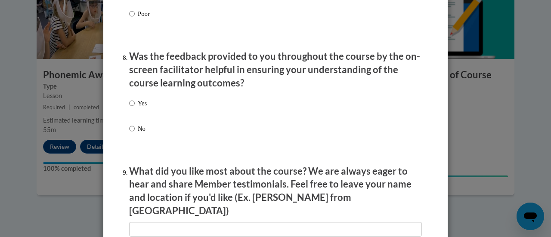
scroll to position [1300, 0]
click at [130, 108] on input "Yes" at bounding box center [132, 102] width 6 height 9
radio input "true"
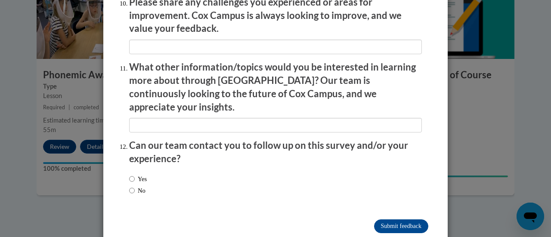
scroll to position [1552, 0]
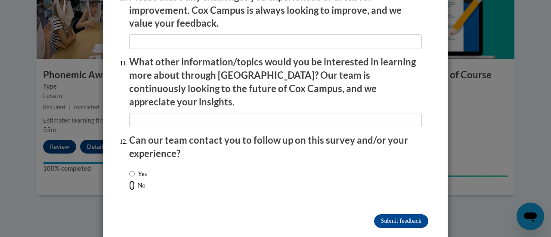
click at [129, 181] on input "No" at bounding box center [132, 185] width 6 height 9
radio input "true"
click at [382, 214] on input "Submit feedback" at bounding box center [401, 221] width 54 height 14
